Goal: Check status: Check status

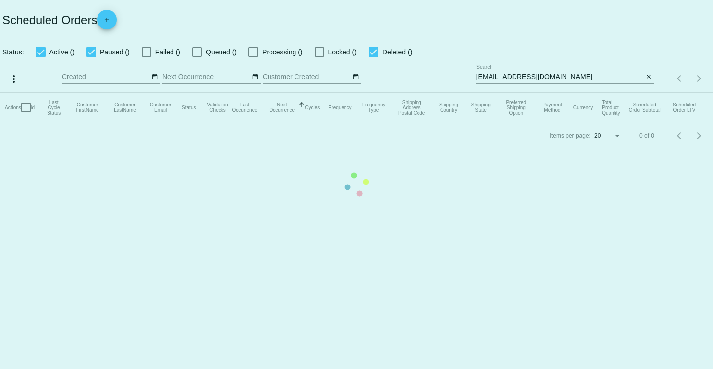
checkbox input "true"
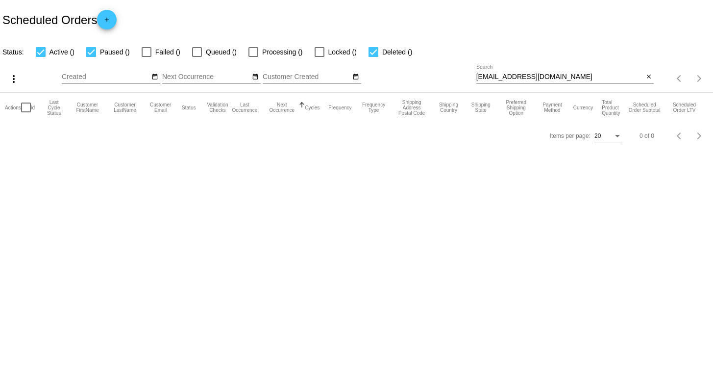
click at [592, 75] on input "[EMAIL_ADDRESS][DOMAIN_NAME]" at bounding box center [561, 77] width 168 height 8
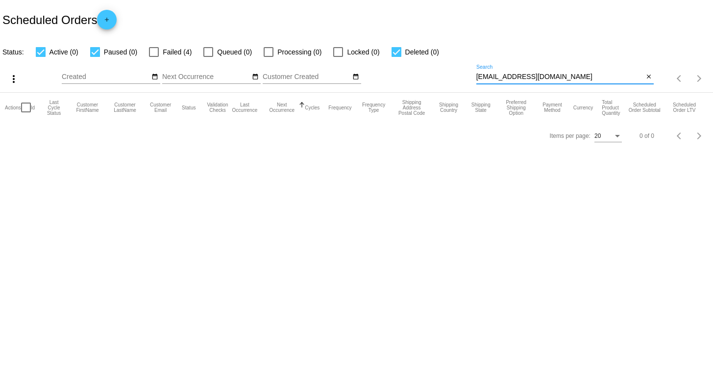
paste input "[EMAIL_ADDRESS]"
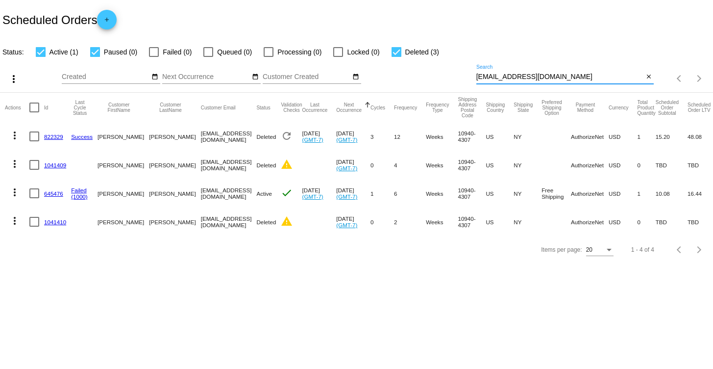
type input "[EMAIL_ADDRESS][DOMAIN_NAME]"
click at [56, 194] on link "645476" at bounding box center [53, 193] width 19 height 6
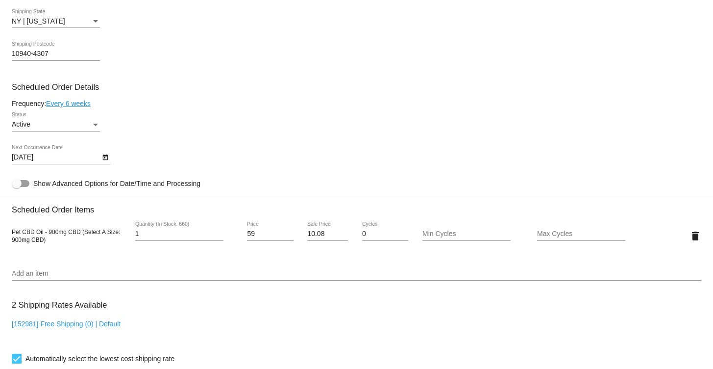
scroll to position [527, 0]
